Goal: Transaction & Acquisition: Purchase product/service

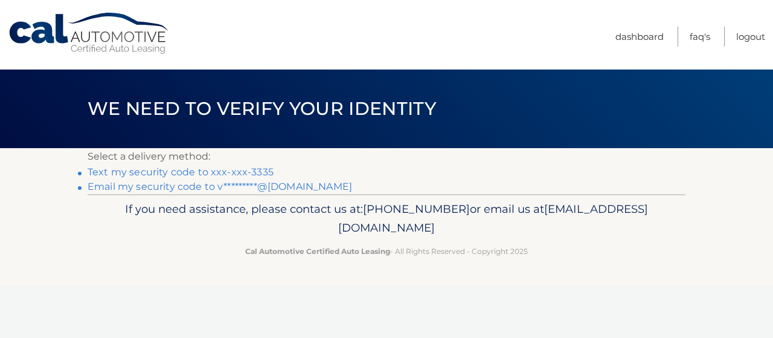
click at [257, 173] on link "Text my security code to xxx-xxx-3335" at bounding box center [181, 171] width 186 height 11
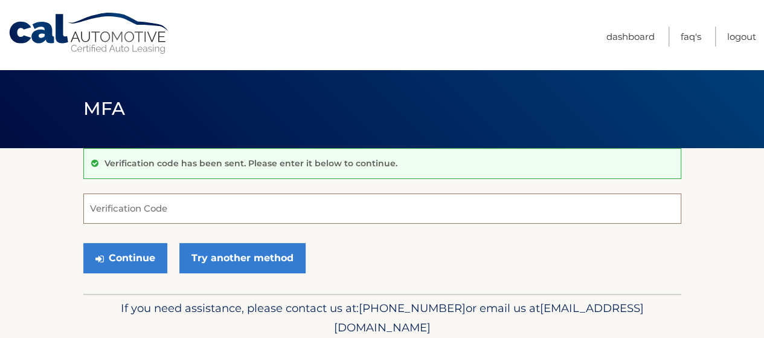
click at [127, 207] on input "Verification Code" at bounding box center [382, 208] width 598 height 30
type input "058195"
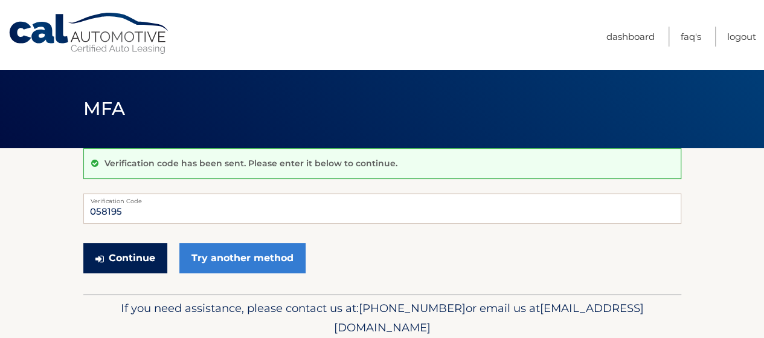
click at [119, 254] on button "Continue" at bounding box center [125, 258] width 84 height 30
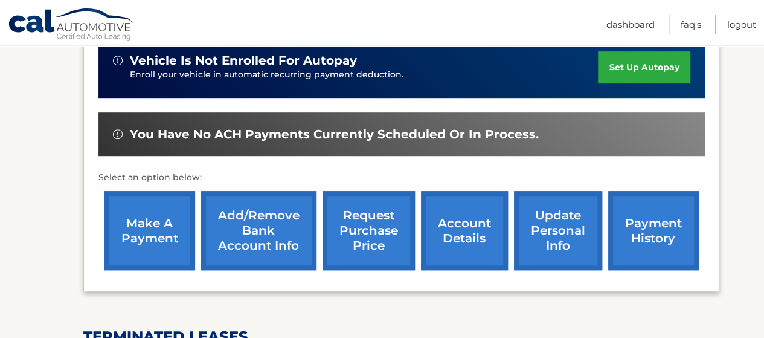
scroll to position [331, 0]
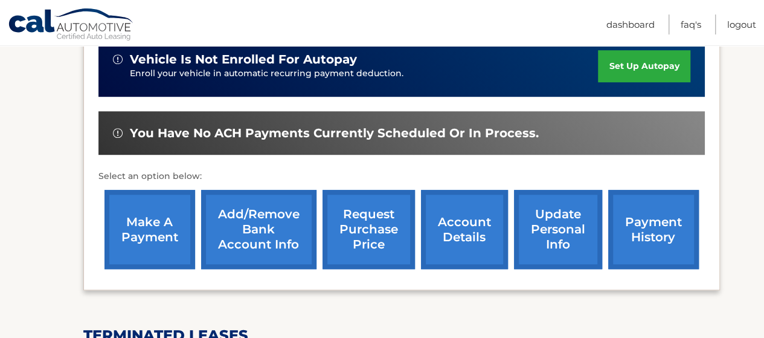
click at [139, 216] on link "make a payment" at bounding box center [150, 229] width 91 height 79
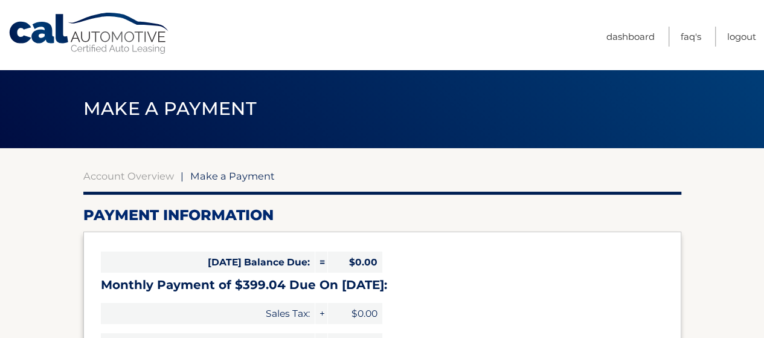
select select "NjZlZjdjMTgtNDg5Ny00NjYzLWIyYTQtNzdjNGUzZmU5MjBk"
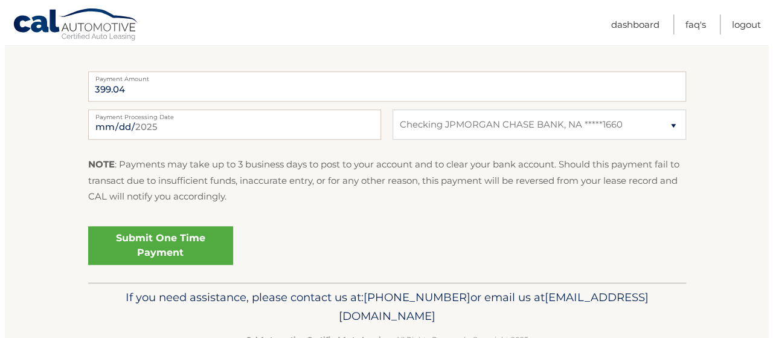
scroll to position [505, 0]
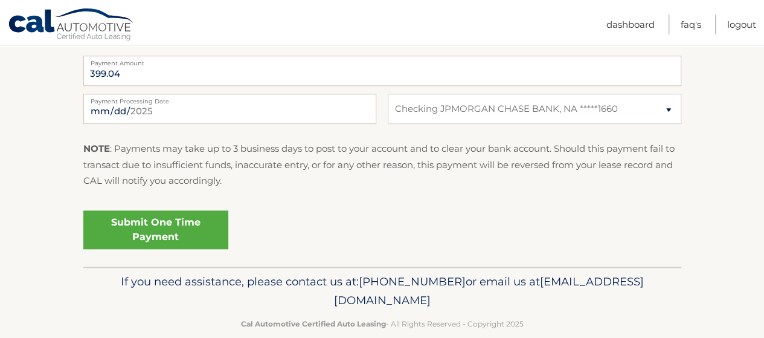
click at [135, 228] on link "Submit One Time Payment" at bounding box center [155, 229] width 145 height 39
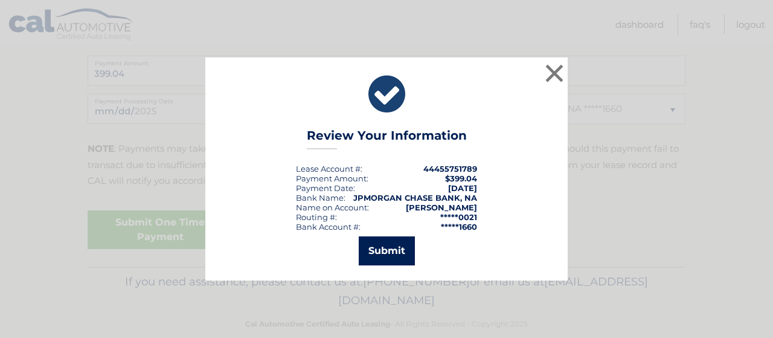
click at [394, 251] on button "Submit" at bounding box center [387, 250] width 56 height 29
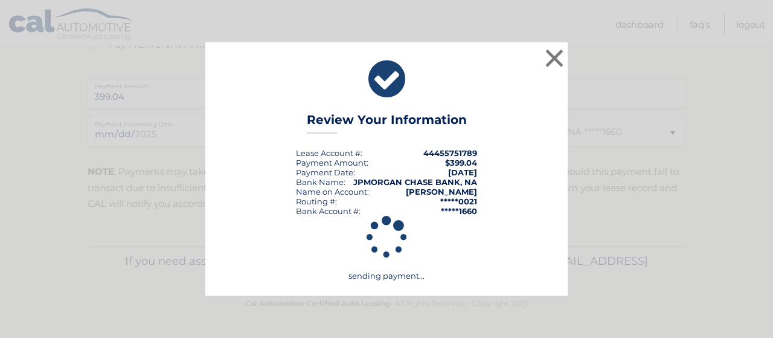
scroll to position [481, 0]
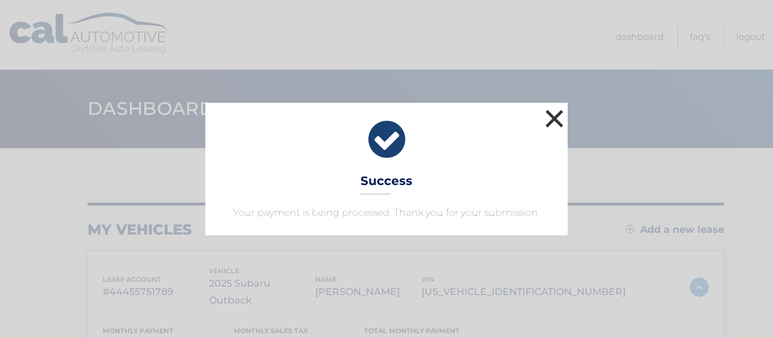
click at [553, 121] on button "×" at bounding box center [555, 118] width 24 height 24
